Goal: Use online tool/utility: Utilize a website feature to perform a specific function

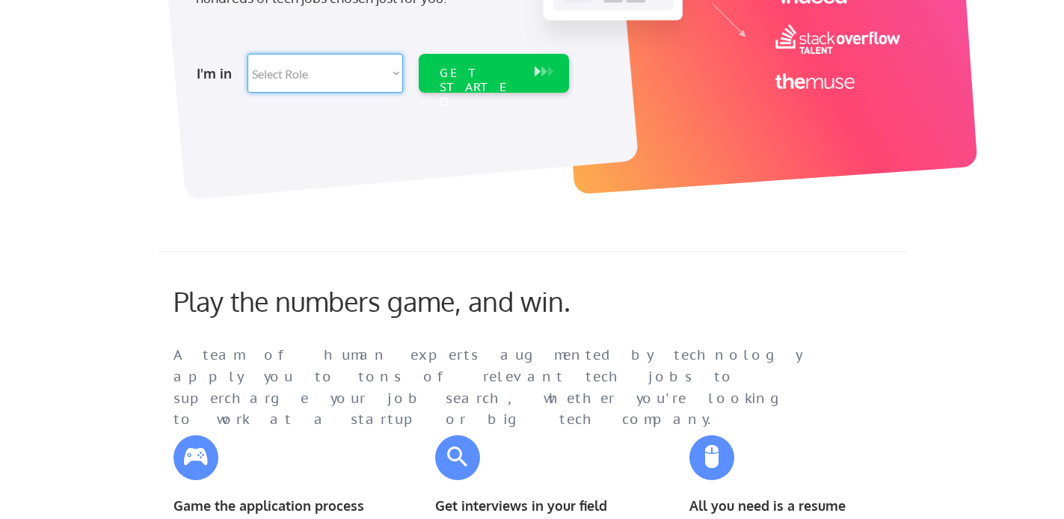
scroll to position [313, 0]
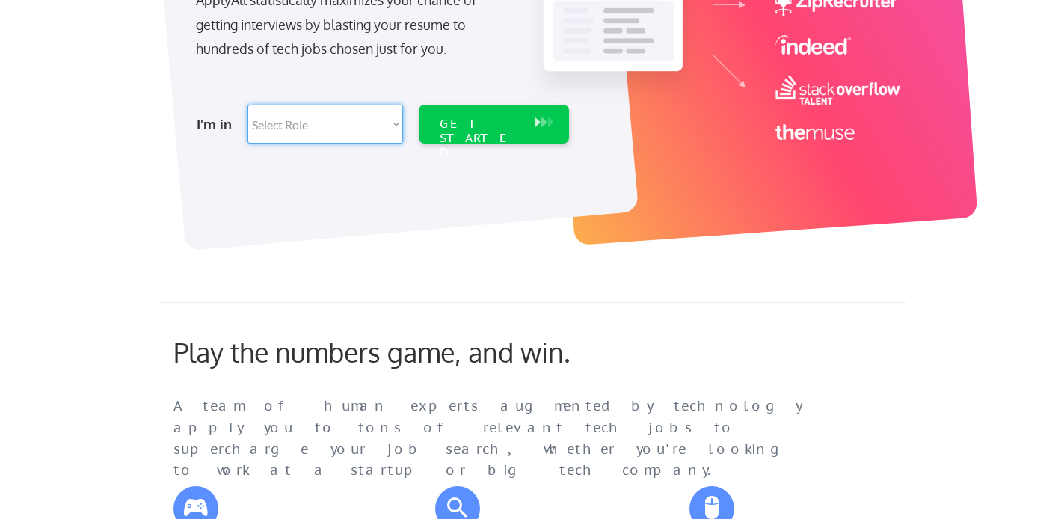
select select ""it_security""
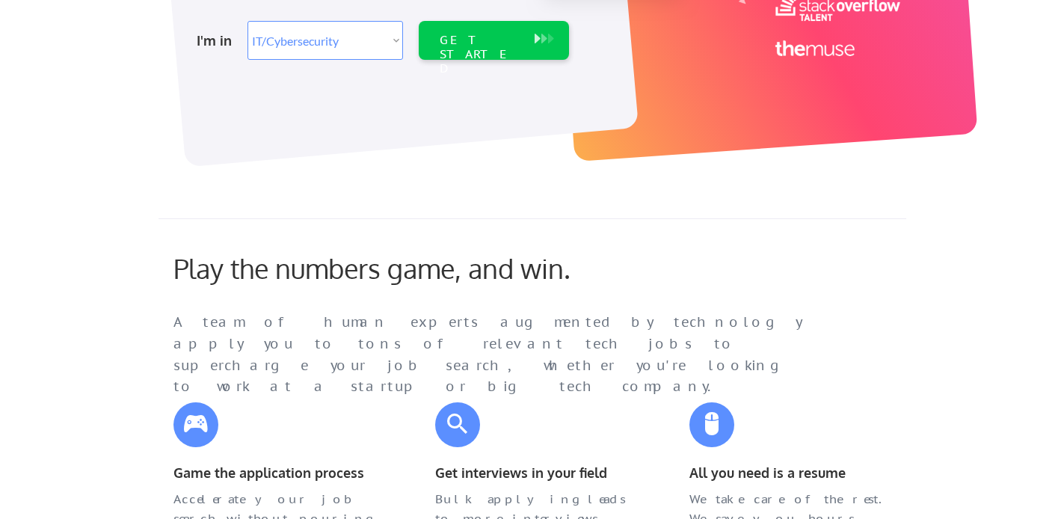
scroll to position [340, 0]
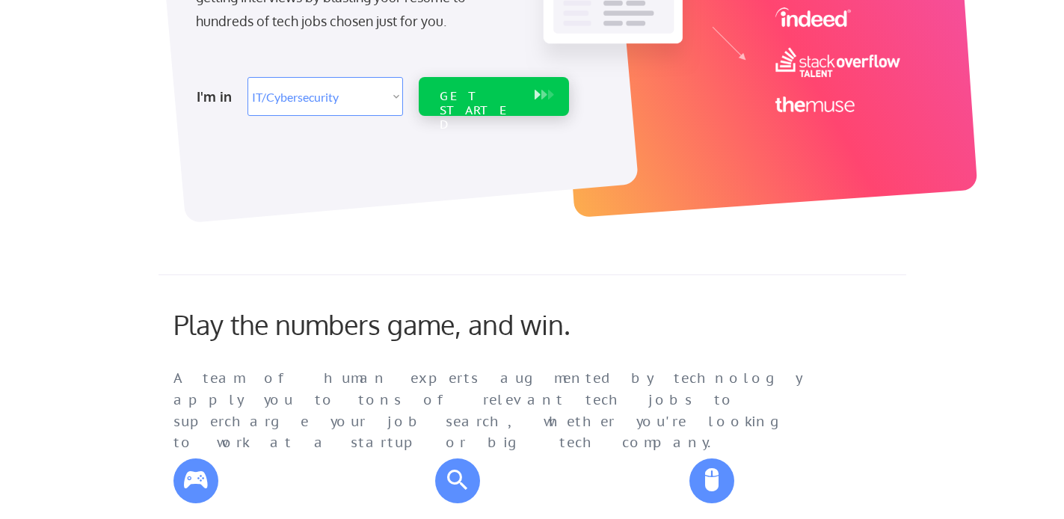
click at [500, 87] on div "GET STARTED" at bounding box center [479, 96] width 95 height 39
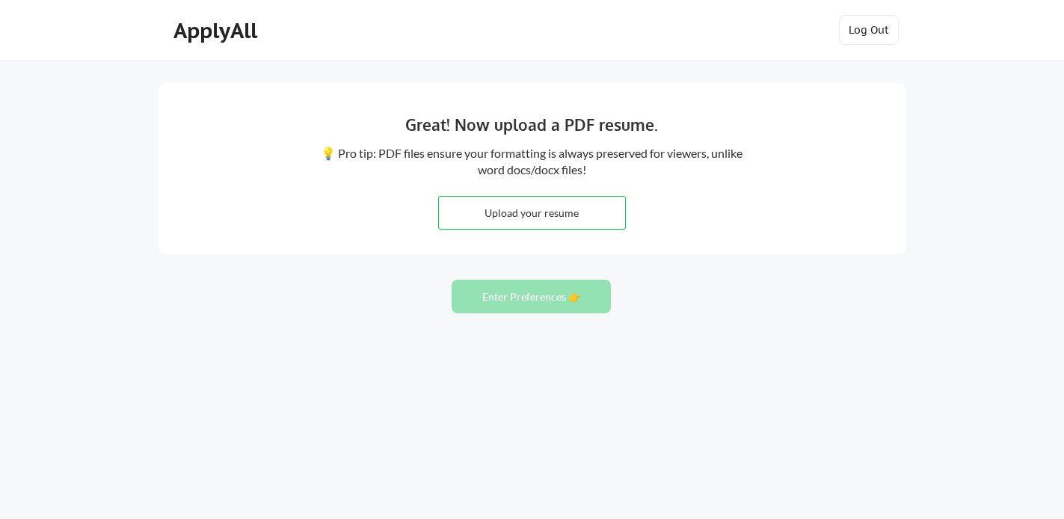
click at [549, 209] on input "file" at bounding box center [532, 213] width 186 height 32
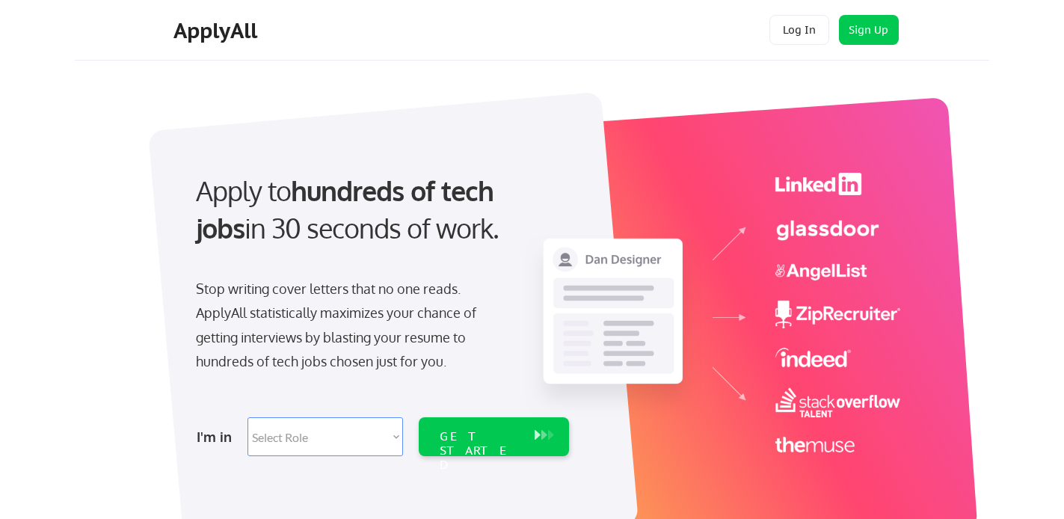
select select ""it_security""
